Goal: Task Accomplishment & Management: Use online tool/utility

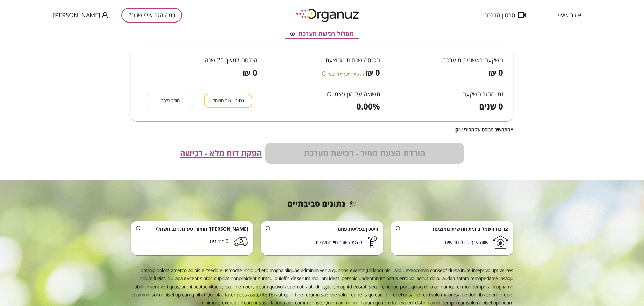
scroll to position [159, 0]
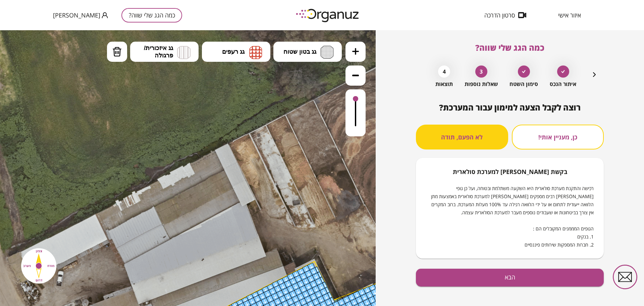
click at [393, 164] on div "כמה הגג שלי שווה? איתור הנכס סימון השטח 3 שאלות נוספות 4 תוצאות רוצה לקבל הצעה …" at bounding box center [510, 167] width 268 height 275
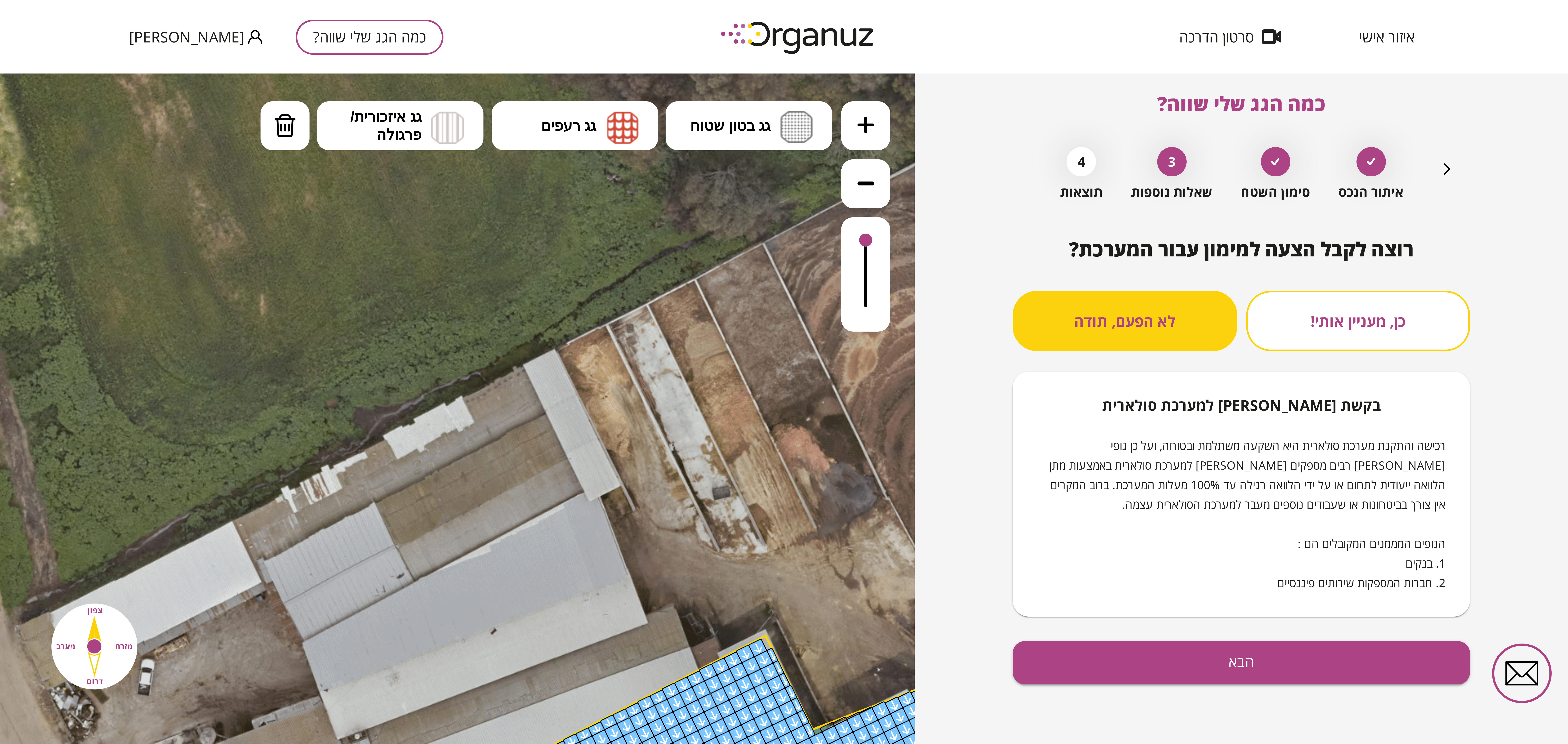
scroll to position [4, 0]
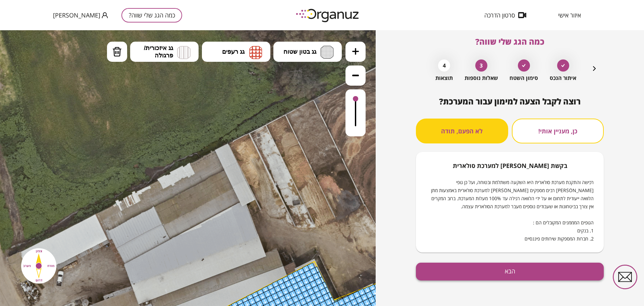
click at [501, 268] on button "הבא" at bounding box center [510, 271] width 188 height 18
click at [359, 78] on div at bounding box center [188, 167] width 376 height 275
click at [352, 75] on div at bounding box center [188, 167] width 376 height 275
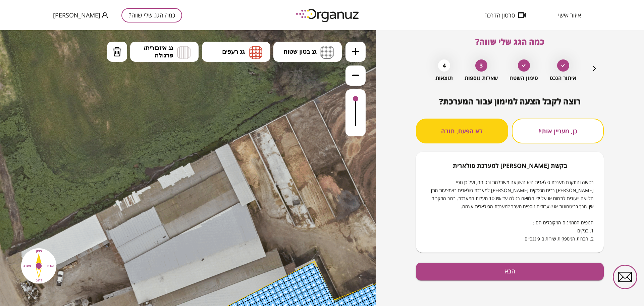
click at [239, 89] on div at bounding box center [188, 167] width 376 height 275
click at [358, 78] on div at bounding box center [188, 167] width 376 height 275
click at [352, 72] on div at bounding box center [188, 167] width 376 height 275
click at [356, 75] on div at bounding box center [188, 167] width 376 height 275
click at [391, 236] on div "כמה הגג שלי שווה? איתור הנכס סימון השטח 3 שאלות נוספות 4 תוצאות רוצה לקבל הצעה …" at bounding box center [510, 167] width 268 height 275
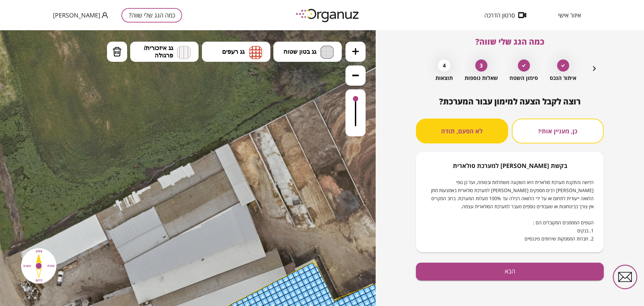
click at [539, 130] on button "כן, מעניין אותי!" at bounding box center [558, 130] width 92 height 25
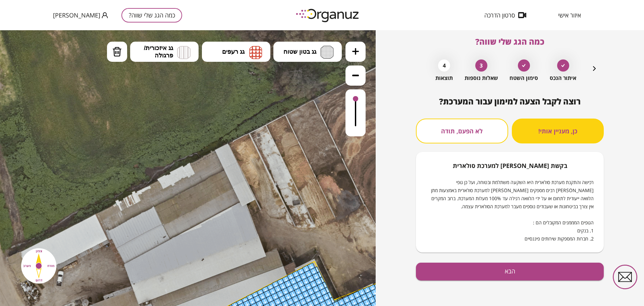
click at [479, 131] on button "לא הפעם, תודה" at bounding box center [462, 130] width 92 height 25
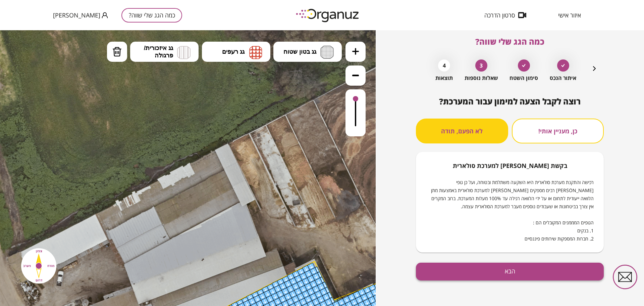
click at [488, 271] on button "הבא" at bounding box center [510, 271] width 188 height 18
click at [355, 74] on div at bounding box center [188, 167] width 376 height 275
click at [290, 91] on div at bounding box center [188, 167] width 376 height 275
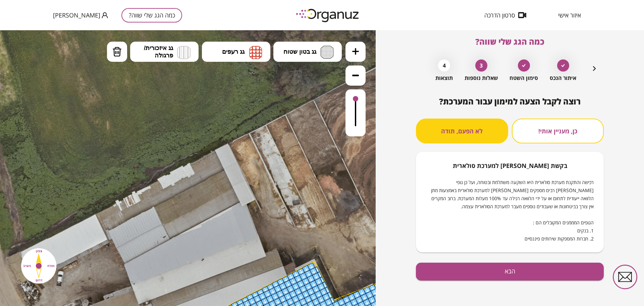
drag, startPoint x: 285, startPoint y: 199, endPoint x: 284, endPoint y: 142, distance: 57.7
click at [284, 142] on div at bounding box center [188, 167] width 376 height 275
click at [359, 78] on div at bounding box center [188, 167] width 376 height 275
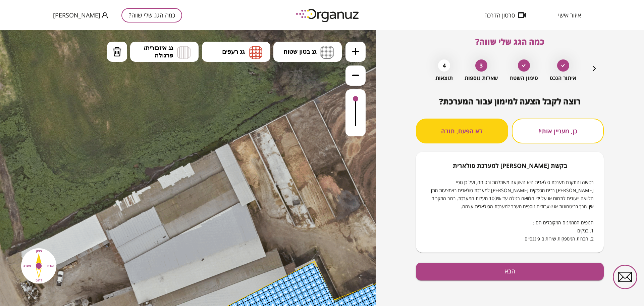
click at [260, 146] on div at bounding box center [188, 167] width 376 height 275
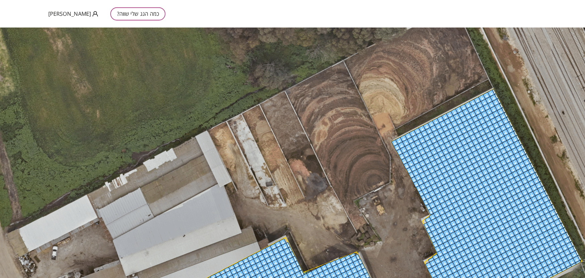
scroll to position [0, 0]
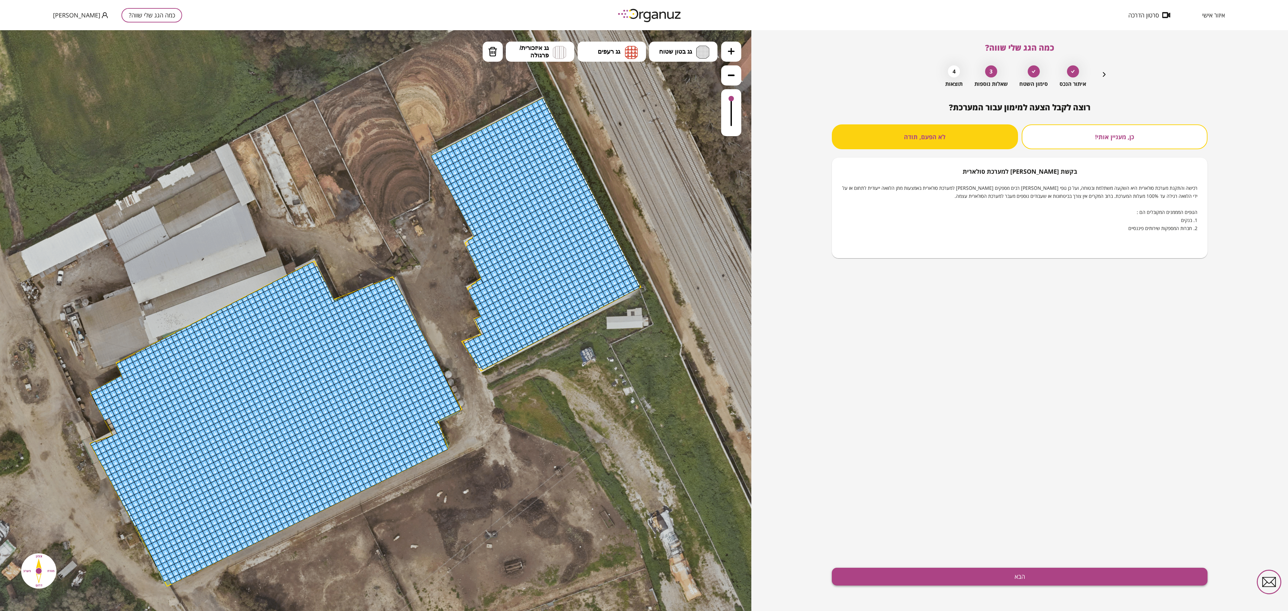
click at [644, 305] on button "הבא" at bounding box center [1020, 577] width 376 height 18
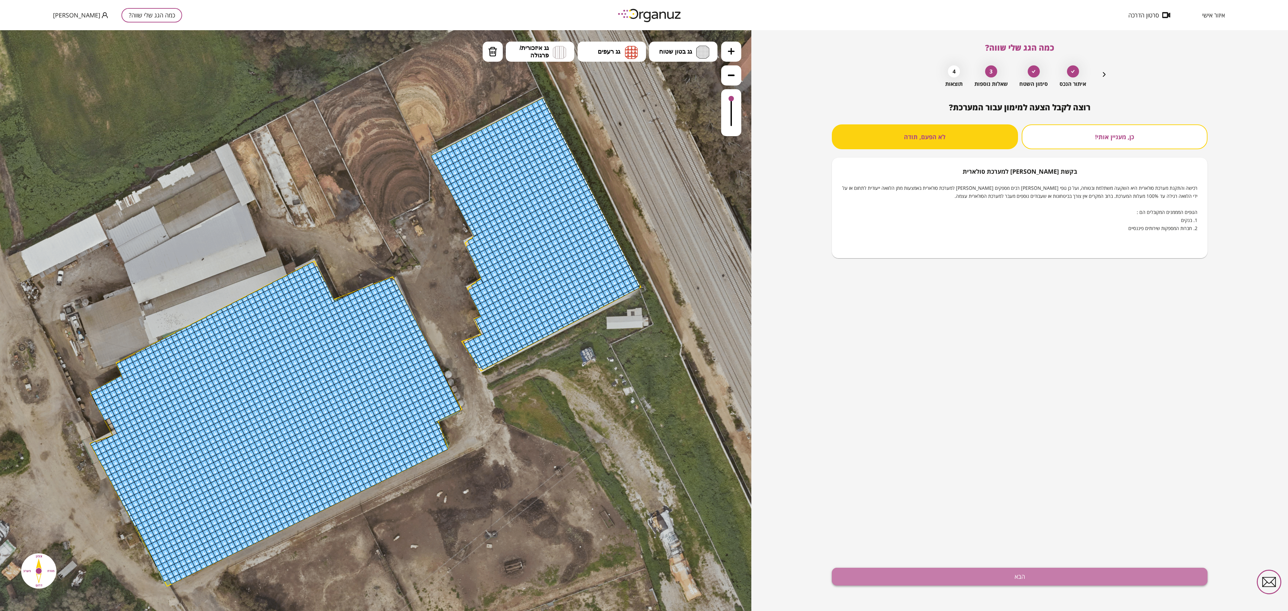
click at [644, 305] on button "הבא" at bounding box center [1020, 577] width 376 height 18
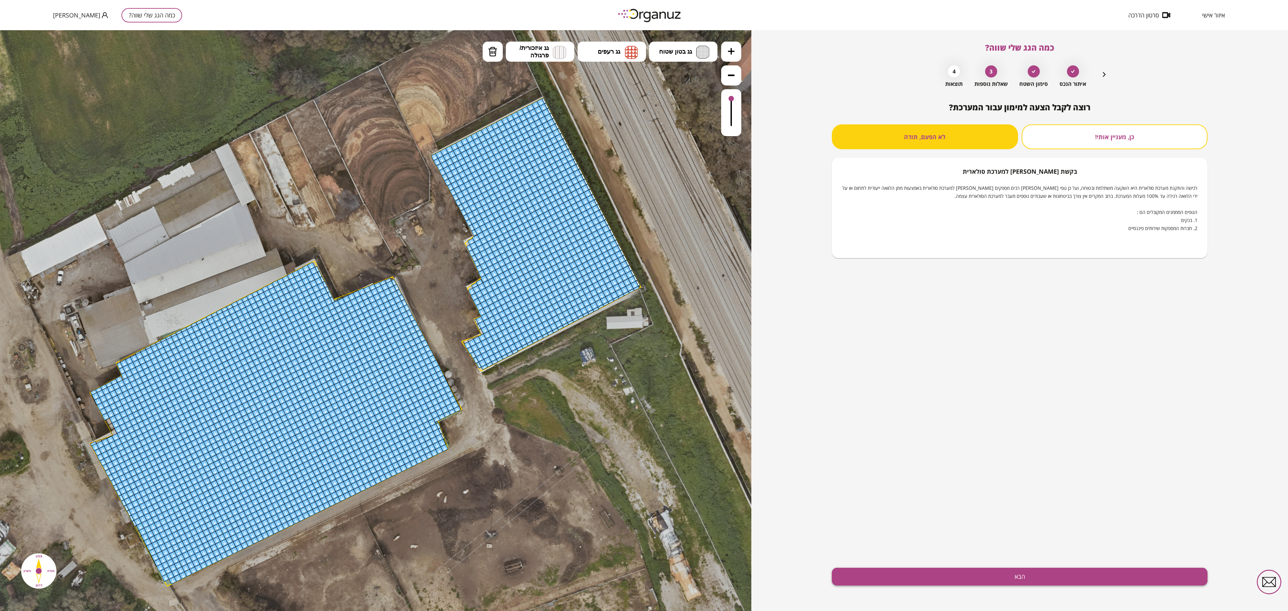
click at [644, 305] on button "הבא" at bounding box center [1020, 577] width 376 height 18
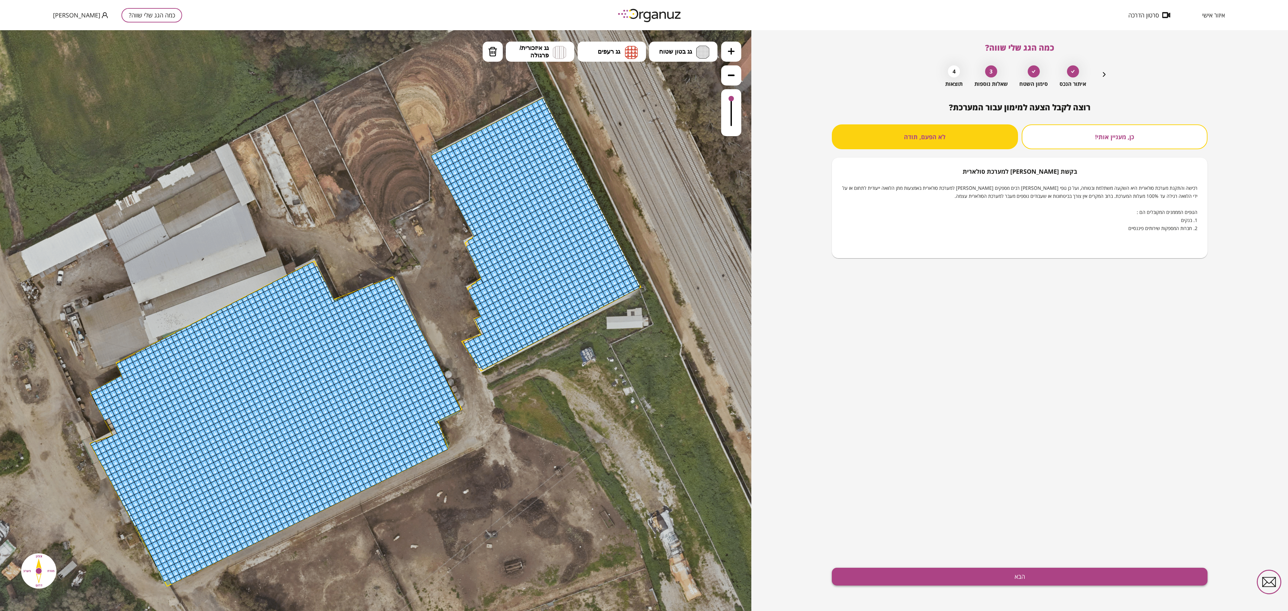
click at [644, 305] on button "הבא" at bounding box center [1020, 577] width 376 height 18
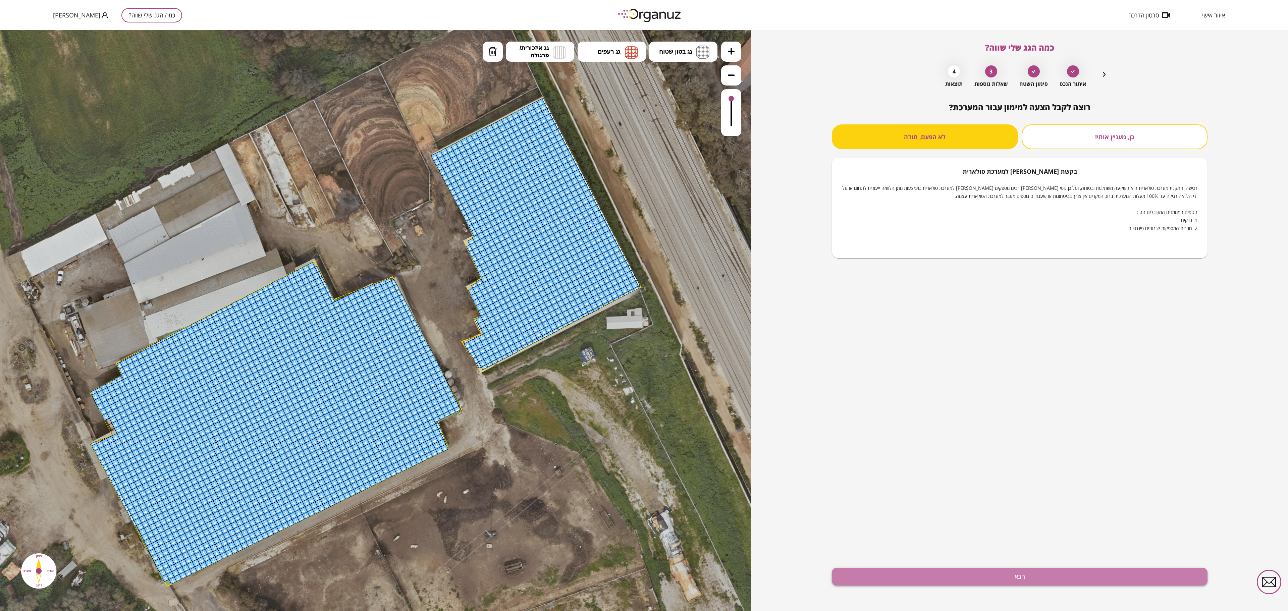
click at [644, 305] on button "הבא" at bounding box center [1020, 577] width 376 height 18
click at [644, 134] on button "כן, מעניין אותי!" at bounding box center [1115, 136] width 186 height 25
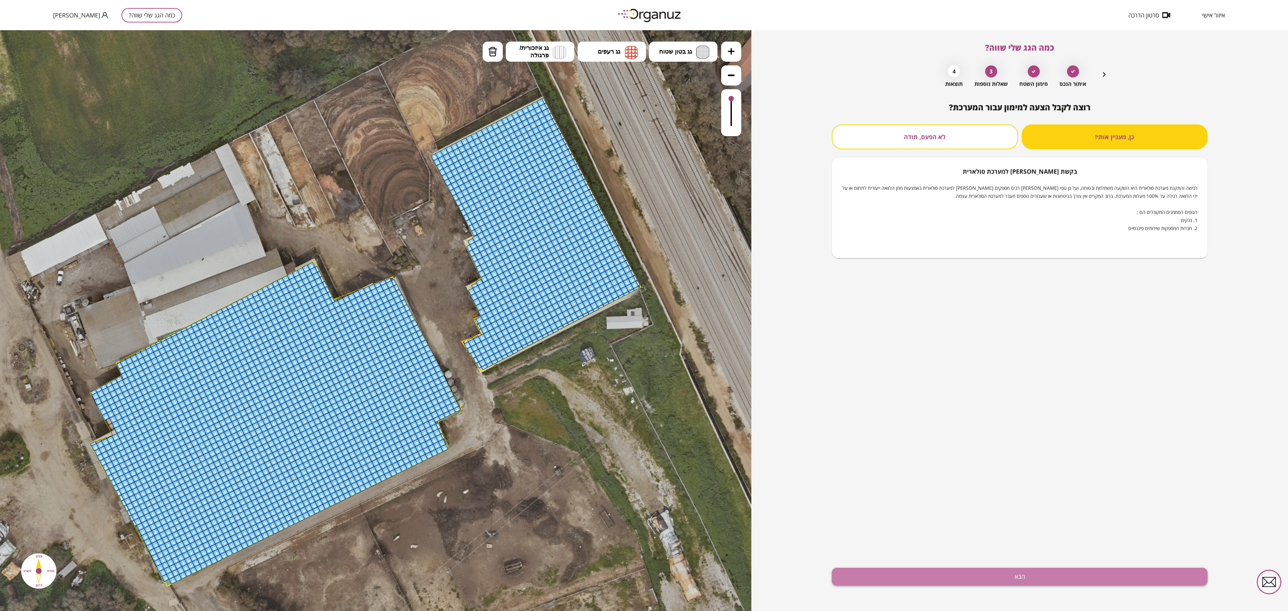
click at [644, 305] on button "הבא" at bounding box center [1020, 577] width 376 height 18
click at [644, 133] on button "לא הפעם, תודה" at bounding box center [925, 136] width 186 height 25
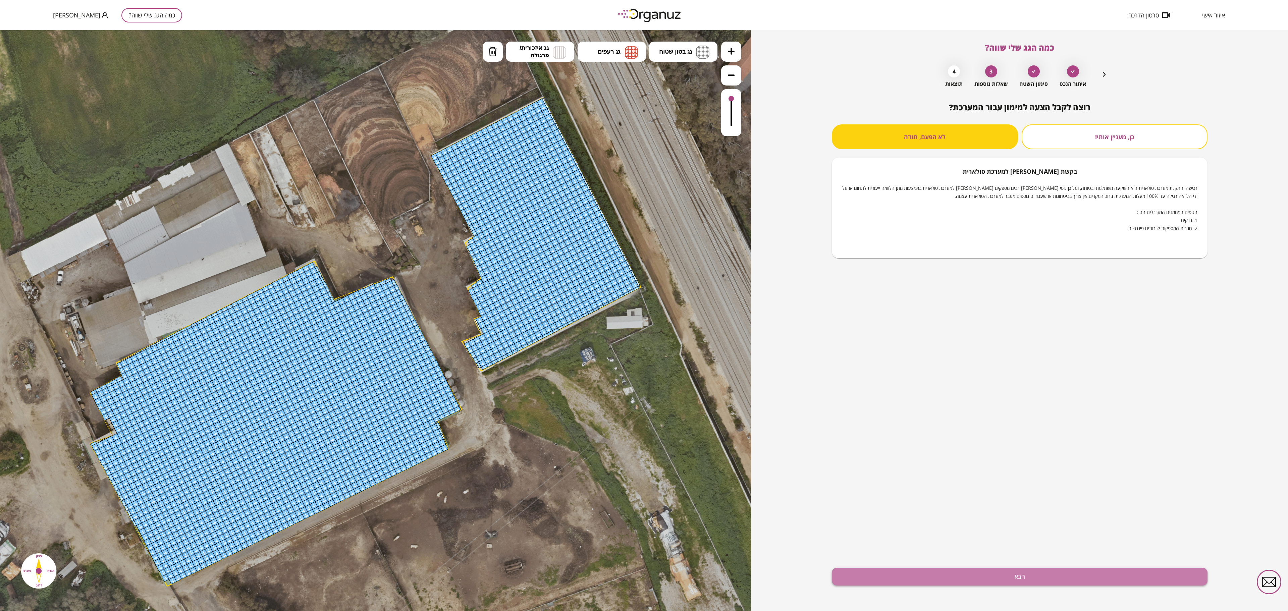
click at [644, 305] on button "הבא" at bounding box center [1020, 577] width 376 height 18
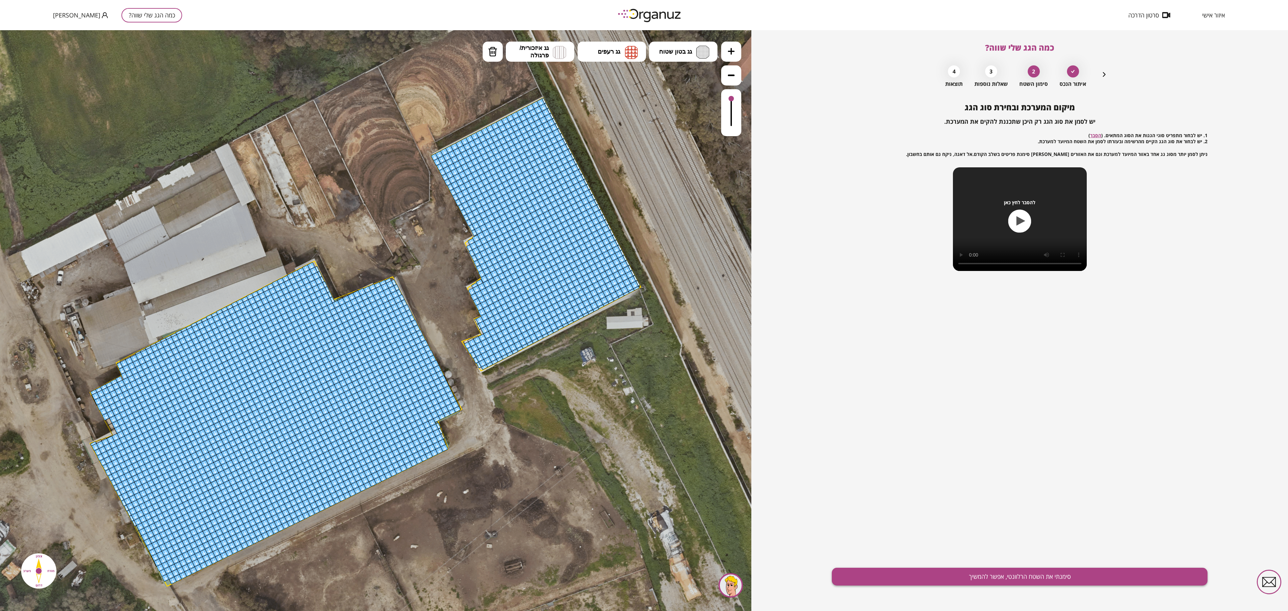
click at [644, 305] on button "סימנתי את השטח הרלוונטי, אפשר להמשיך" at bounding box center [1020, 577] width 376 height 18
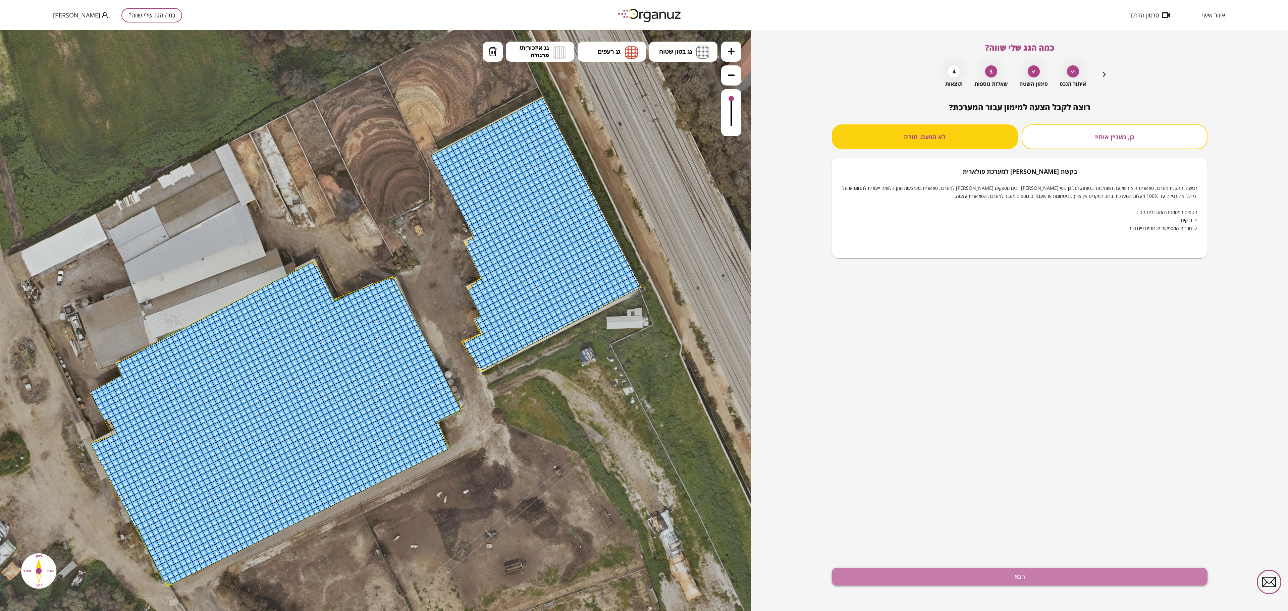
click at [644, 305] on button "הבא" at bounding box center [1020, 577] width 376 height 18
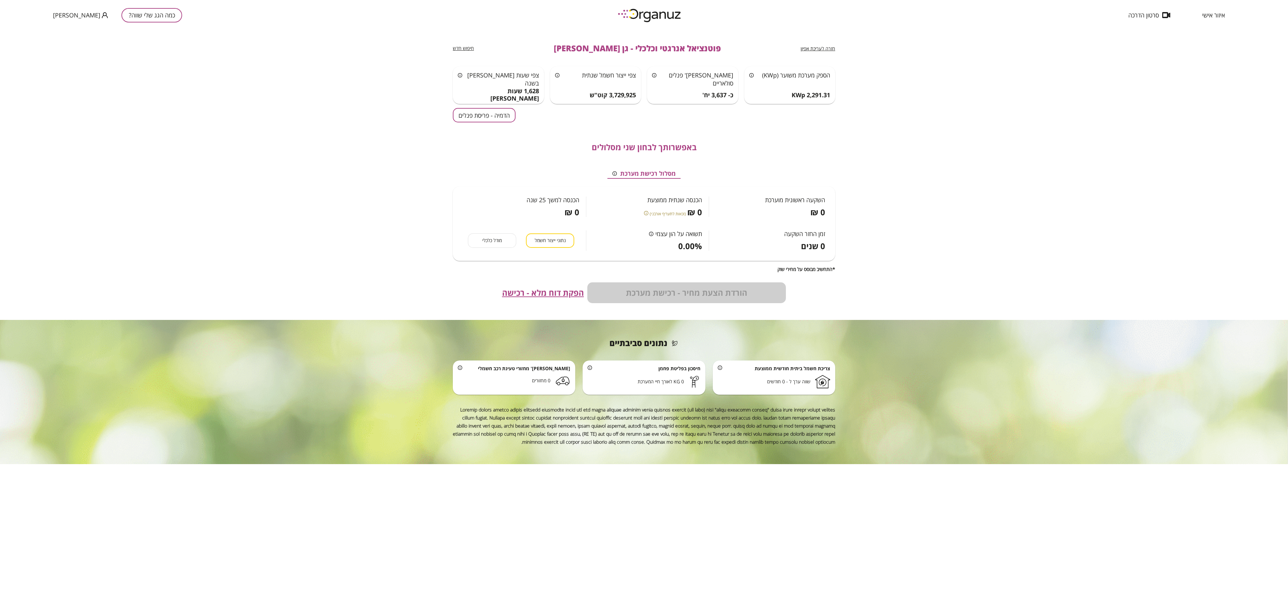
click at [490, 113] on button "הדמיה - פריסת פנלים" at bounding box center [484, 115] width 63 height 14
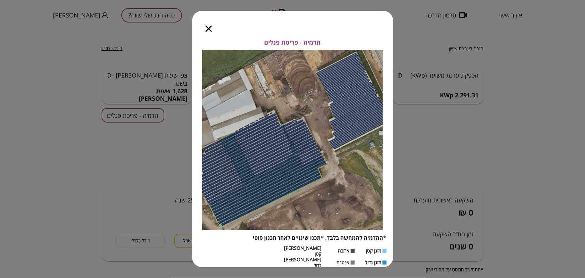
click at [207, 32] on icon "button" at bounding box center [209, 28] width 6 height 6
